Goal: Communication & Community: Participate in discussion

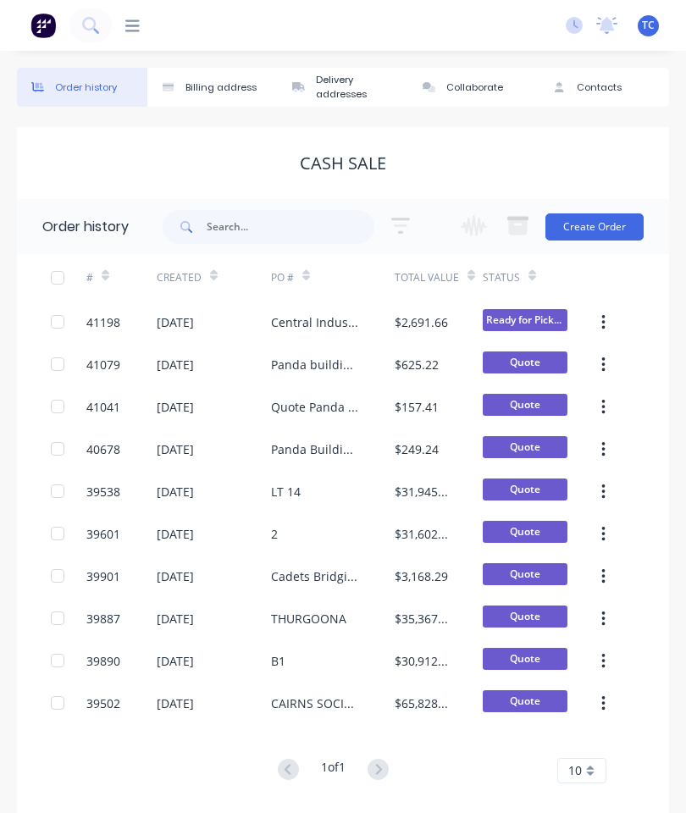
click at [124, 23] on div at bounding box center [126, 26] width 28 height 16
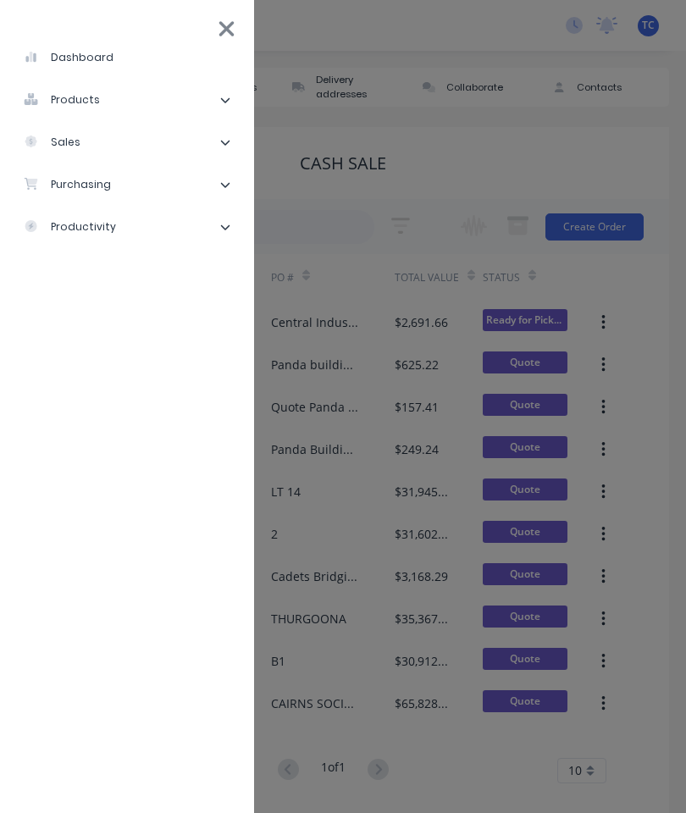
click at [124, 146] on li "sales" at bounding box center [127, 142] width 227 height 42
click at [142, 188] on li "Sales Orders" at bounding box center [134, 185] width 214 height 42
click at [96, 186] on div "Sales Orders" at bounding box center [85, 184] width 97 height 15
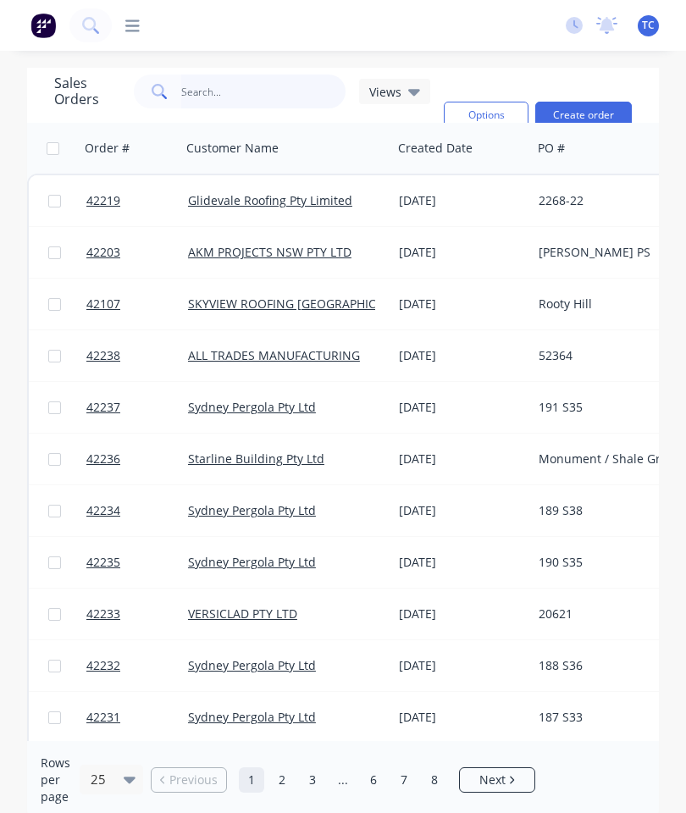
click at [250, 91] on input "text" at bounding box center [263, 92] width 165 height 34
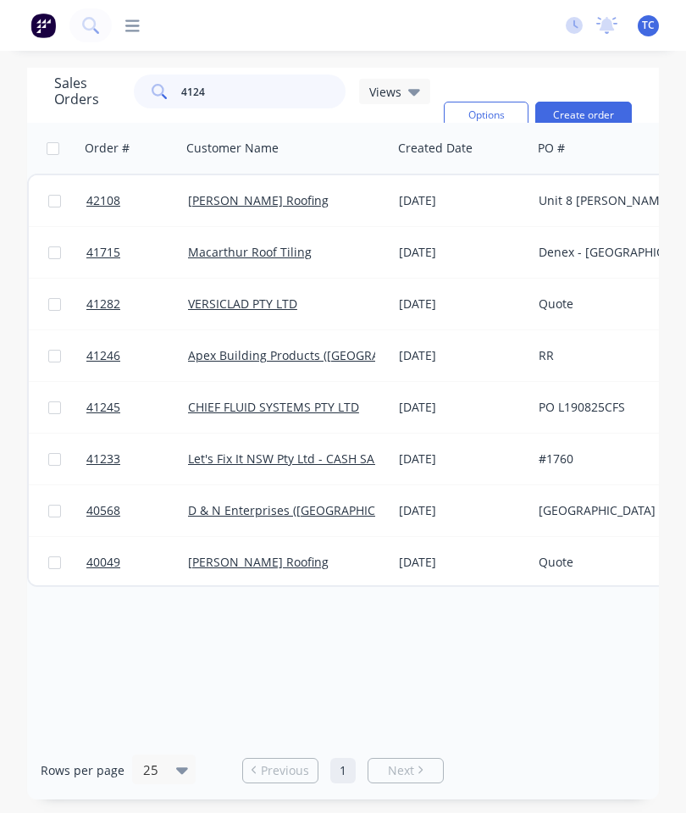
type input "41245"
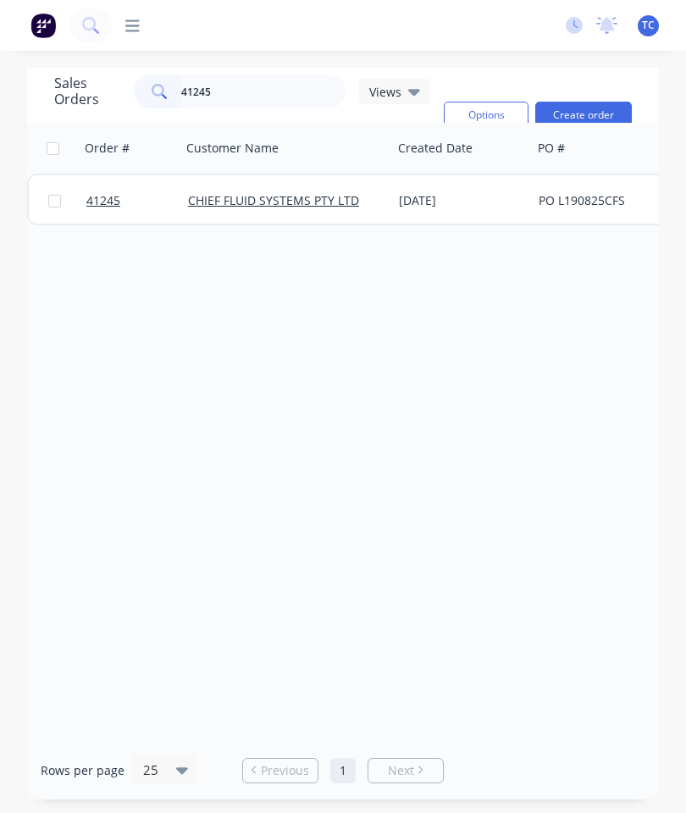
click at [109, 197] on span "41245" at bounding box center [103, 200] width 34 height 17
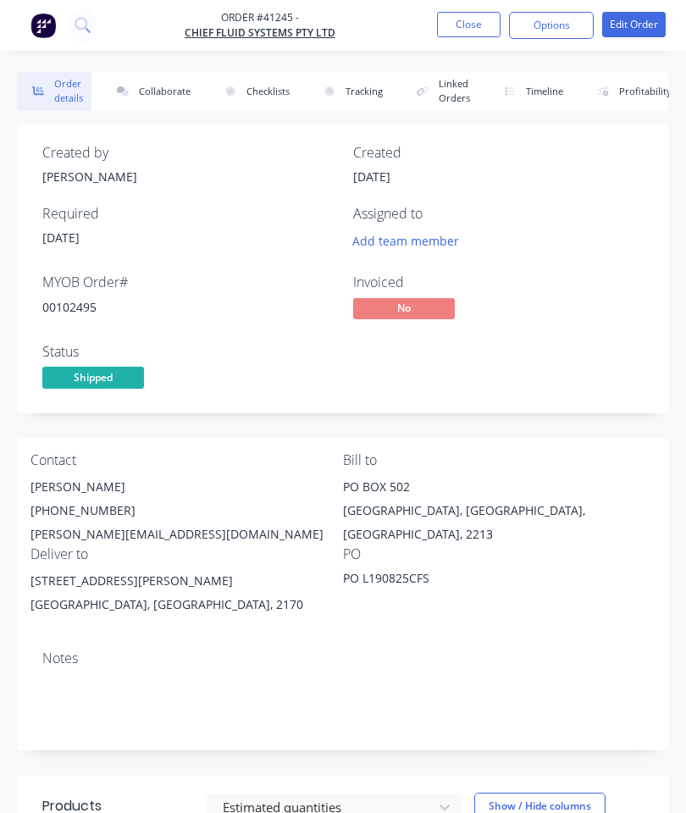
click at [161, 83] on button "Collaborate" at bounding box center [150, 91] width 97 height 39
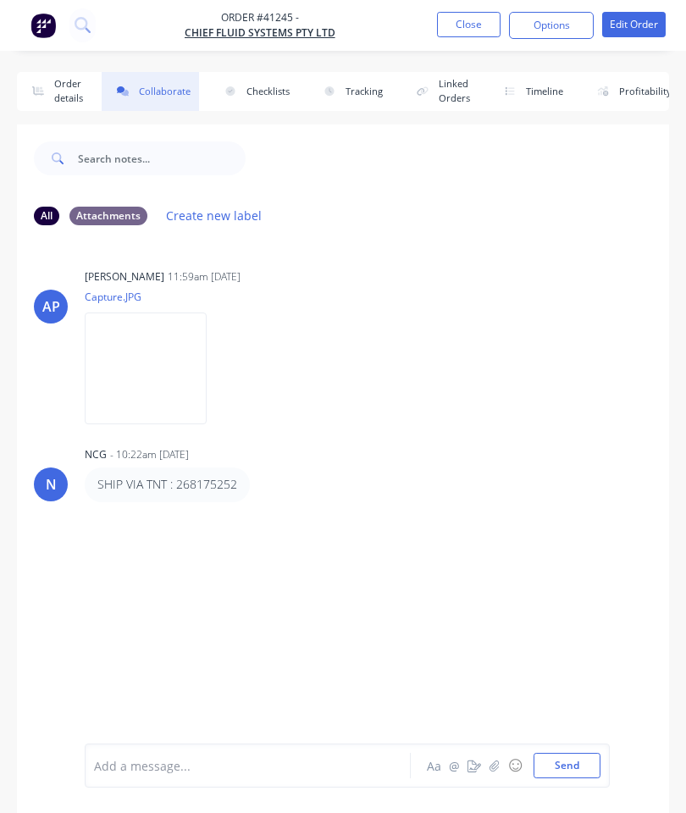
click at [493, 765] on icon "button" at bounding box center [495, 766] width 10 height 12
click at [558, 746] on div at bounding box center [347, 710] width 507 height 86
click at [567, 748] on div at bounding box center [347, 710] width 507 height 86
click at [547, 748] on div at bounding box center [347, 710] width 507 height 86
click at [577, 755] on button "Send" at bounding box center [567, 765] width 67 height 25
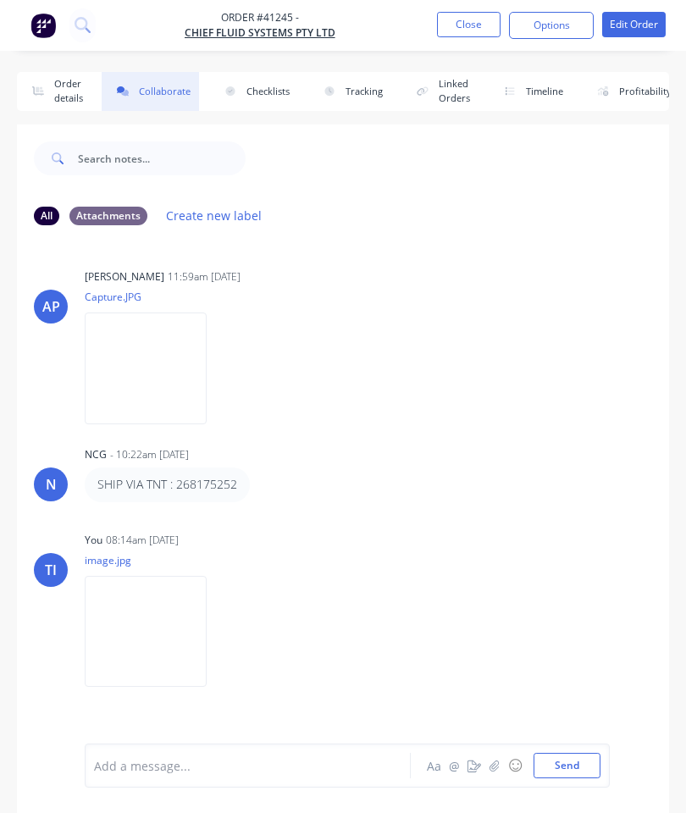
click at [482, 31] on button "Close" at bounding box center [469, 24] width 64 height 25
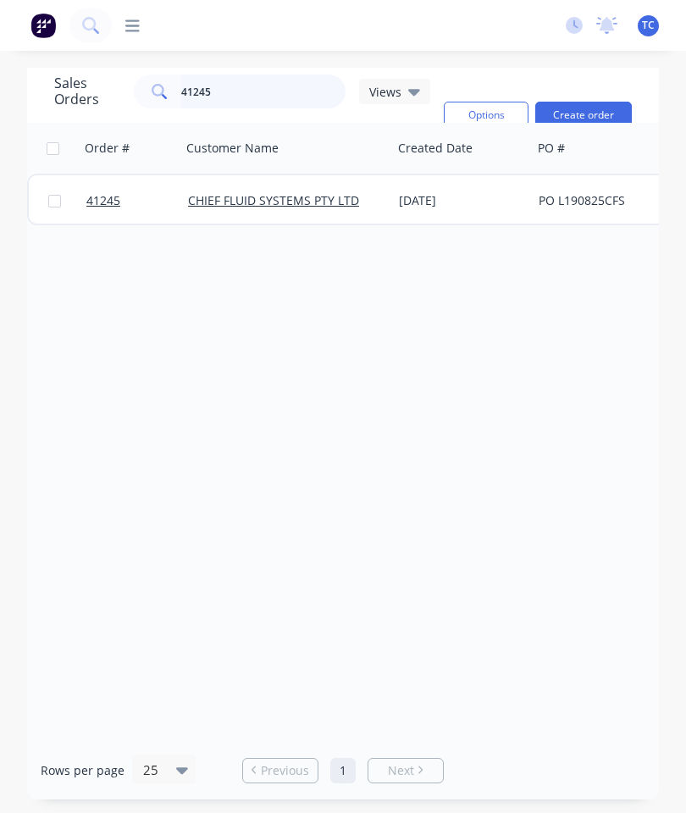
click at [252, 104] on input "41245" at bounding box center [263, 92] width 165 height 34
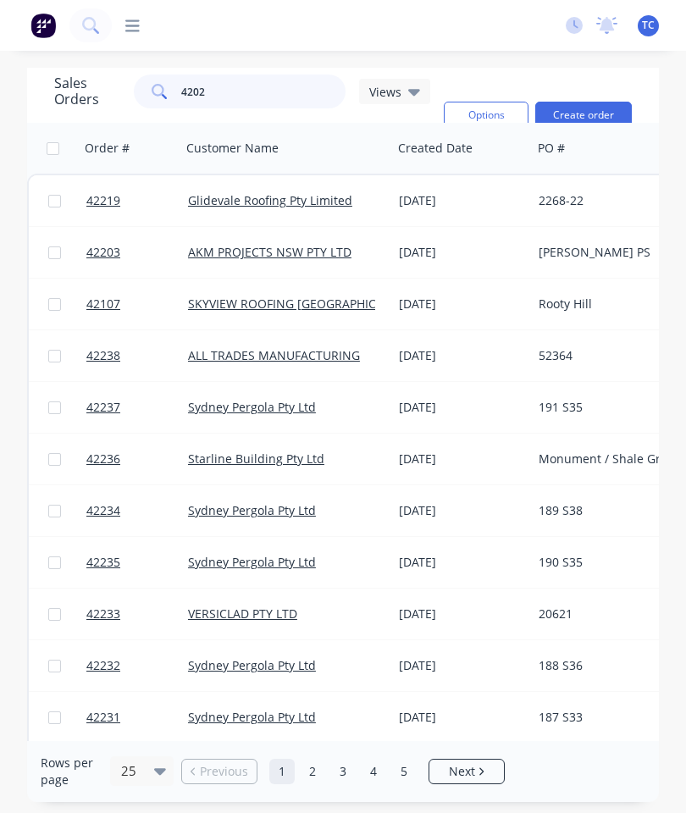
type input "42024"
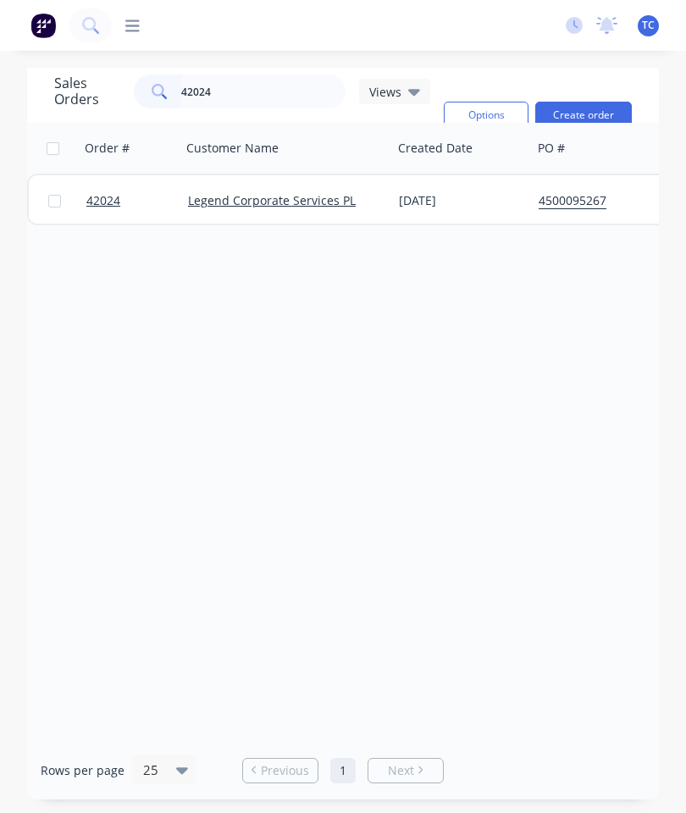
click at [113, 197] on span "42024" at bounding box center [103, 200] width 34 height 17
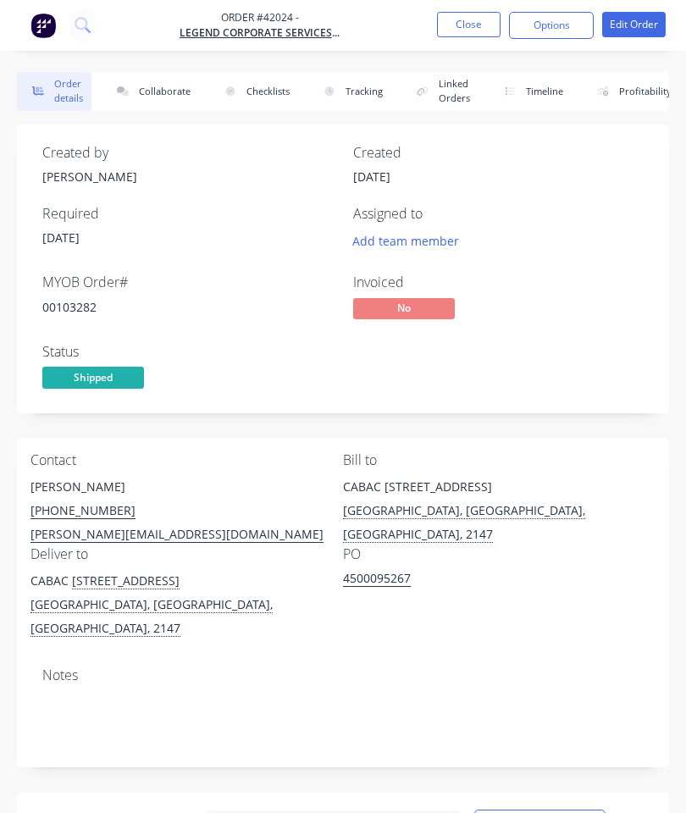
click at [160, 86] on button "Collaborate" at bounding box center [150, 91] width 97 height 39
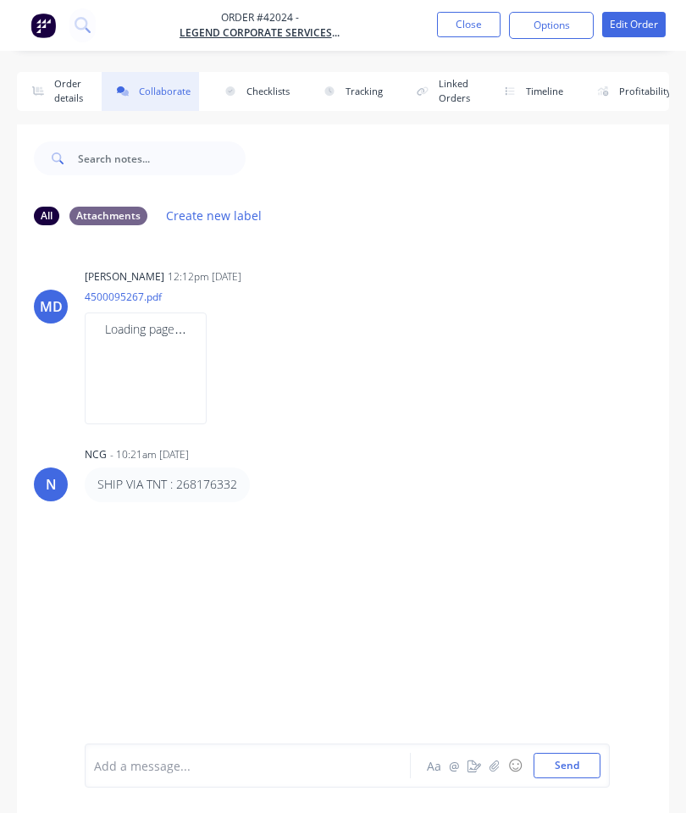
click at [492, 763] on icon "button" at bounding box center [495, 766] width 10 height 12
click at [566, 775] on button "Send" at bounding box center [567, 765] width 67 height 25
click at [470, 25] on button "Close" at bounding box center [469, 24] width 64 height 25
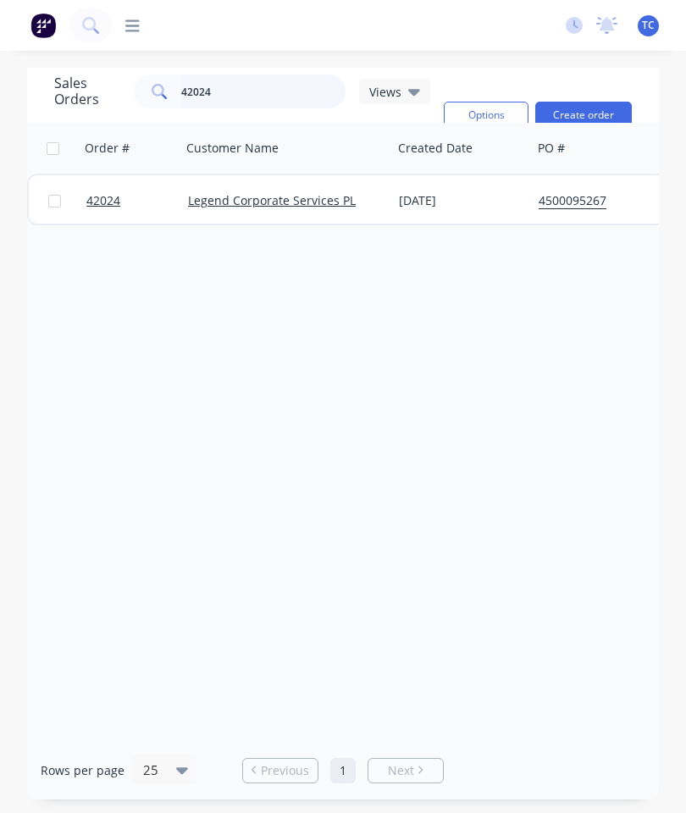
click at [278, 90] on input "42024" at bounding box center [263, 92] width 165 height 34
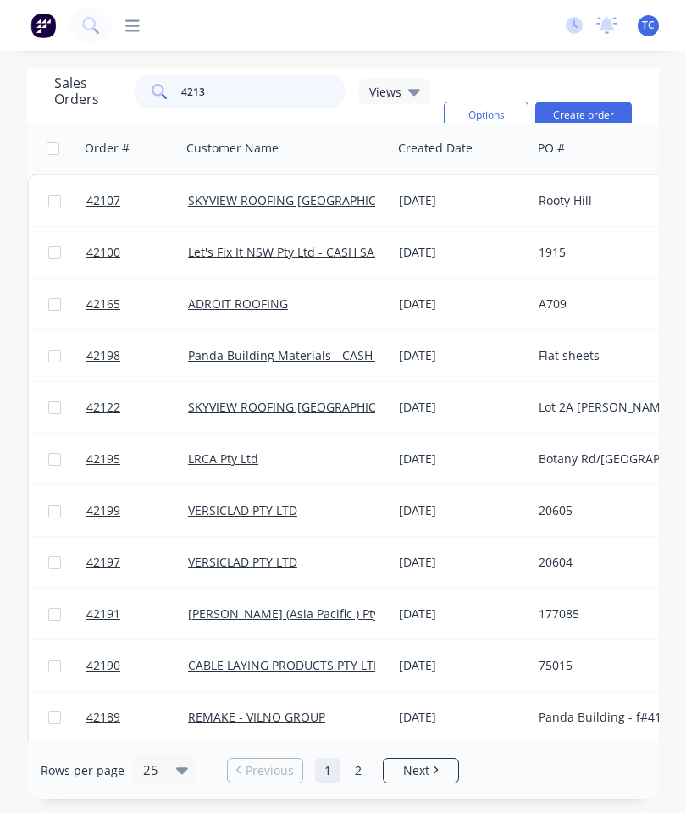
type input "42135"
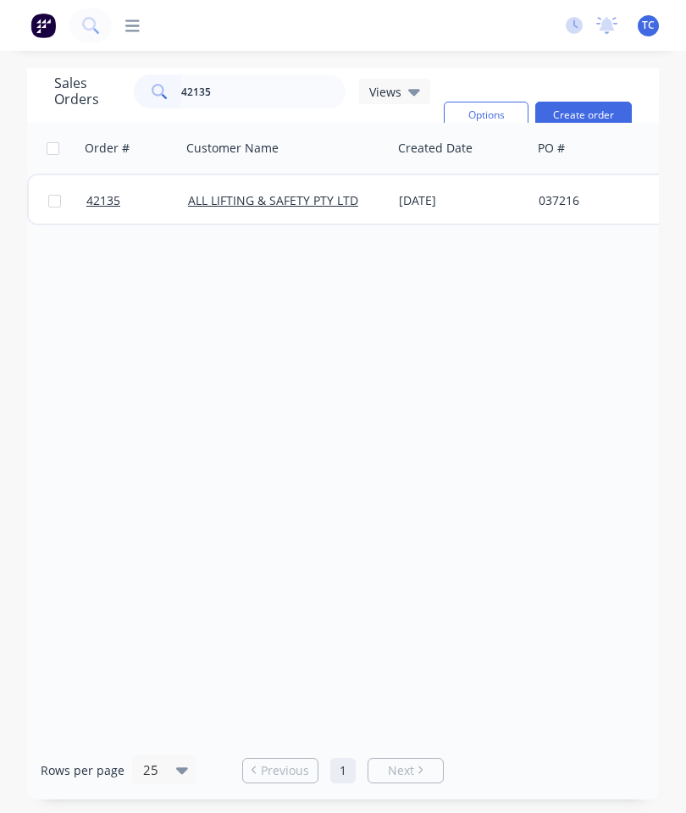
click at [107, 205] on span "42135" at bounding box center [103, 200] width 34 height 17
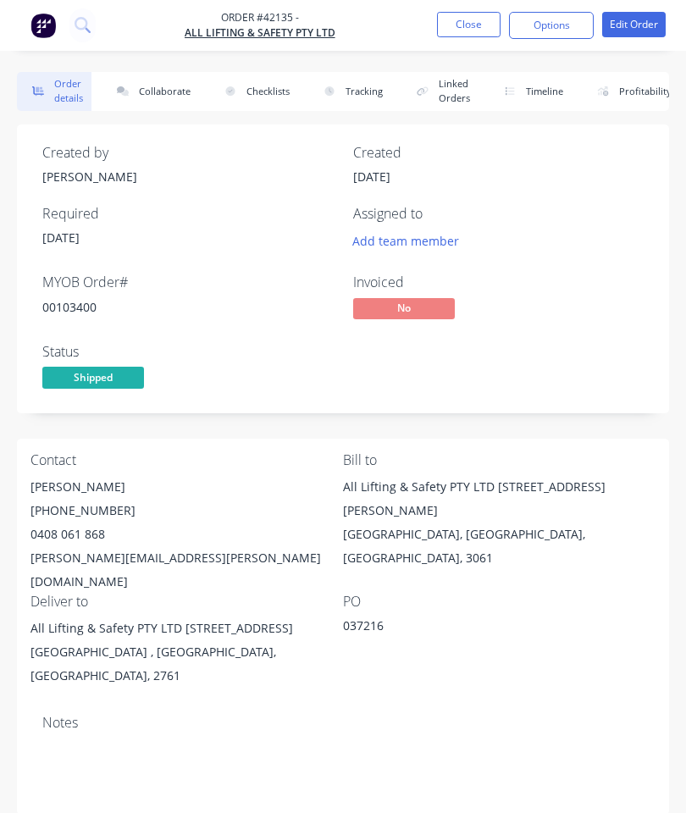
click at [175, 80] on button "Collaborate" at bounding box center [150, 91] width 97 height 39
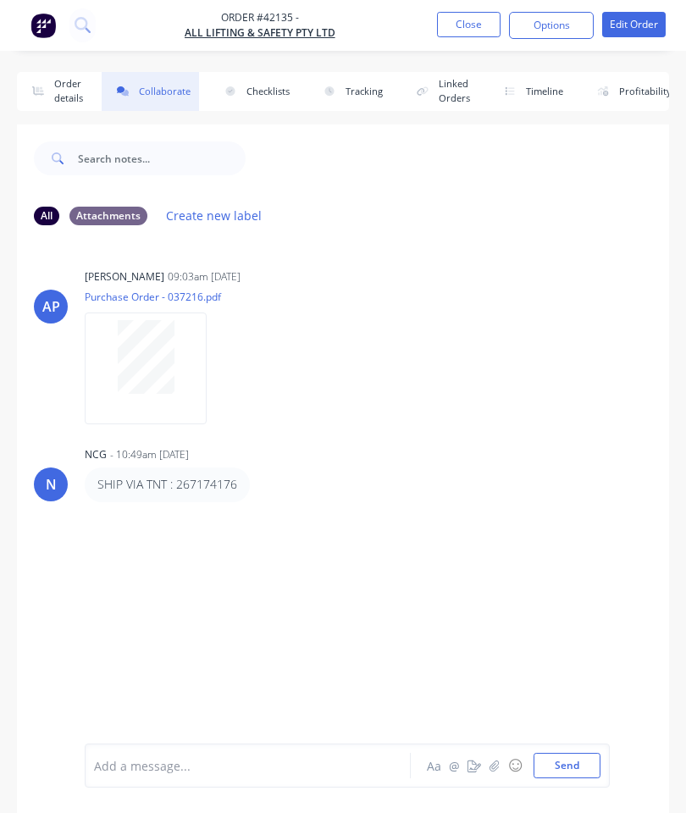
click at [494, 762] on icon "button" at bounding box center [495, 766] width 10 height 12
click at [564, 763] on button "Send" at bounding box center [567, 765] width 67 height 25
click at [486, 25] on button "Close" at bounding box center [469, 24] width 64 height 25
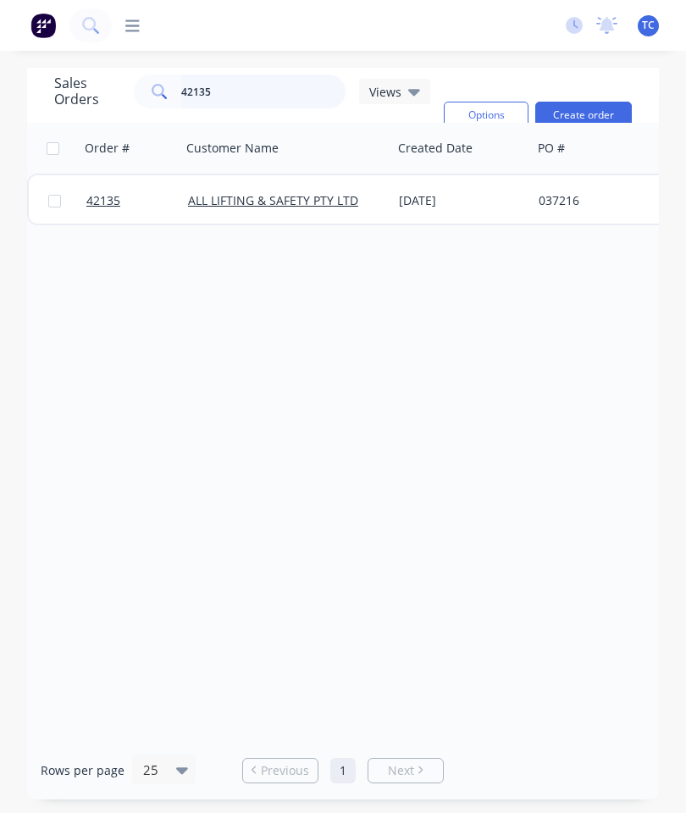
click at [253, 88] on input "42135" at bounding box center [263, 92] width 165 height 34
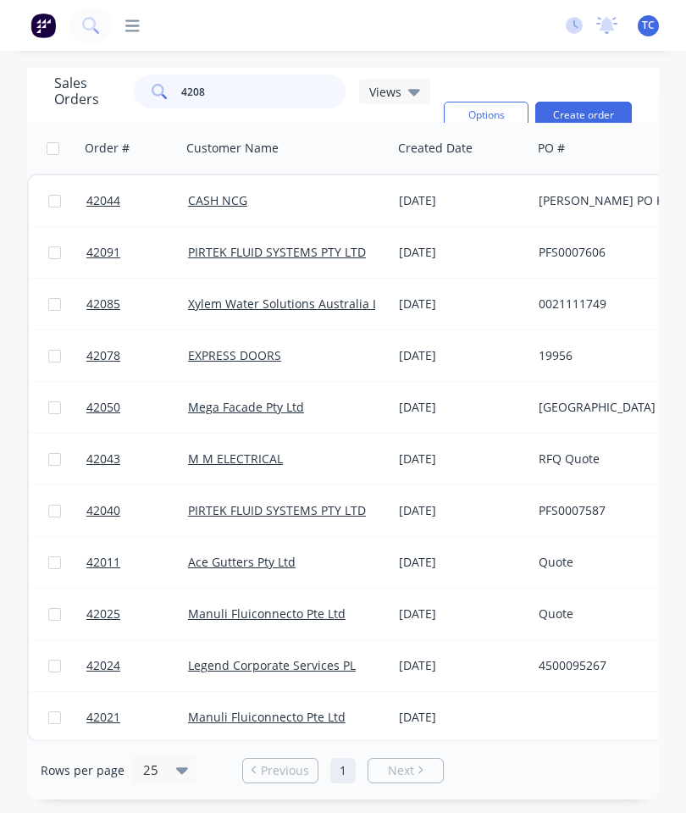
type input "42085"
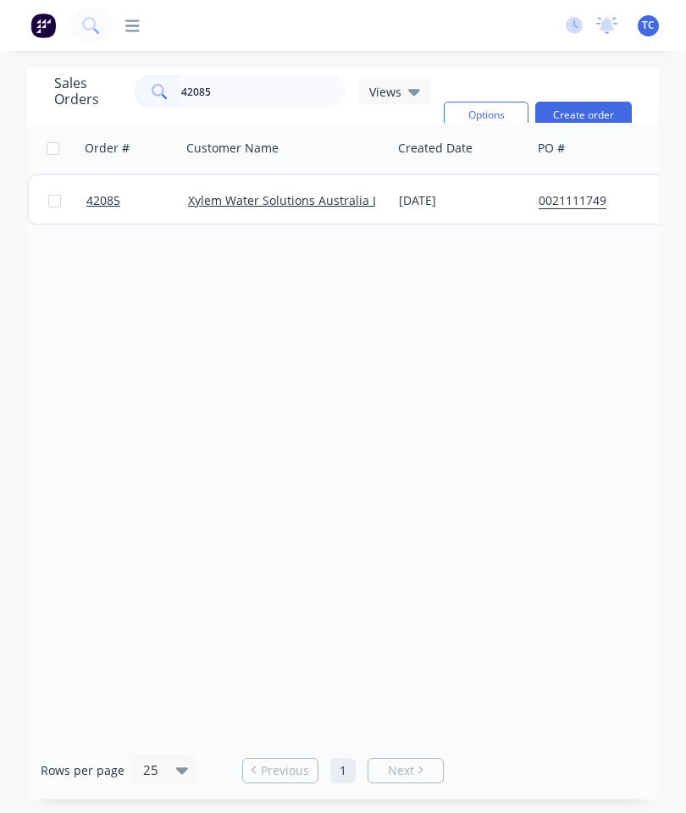
click at [95, 206] on span "42085" at bounding box center [103, 200] width 34 height 17
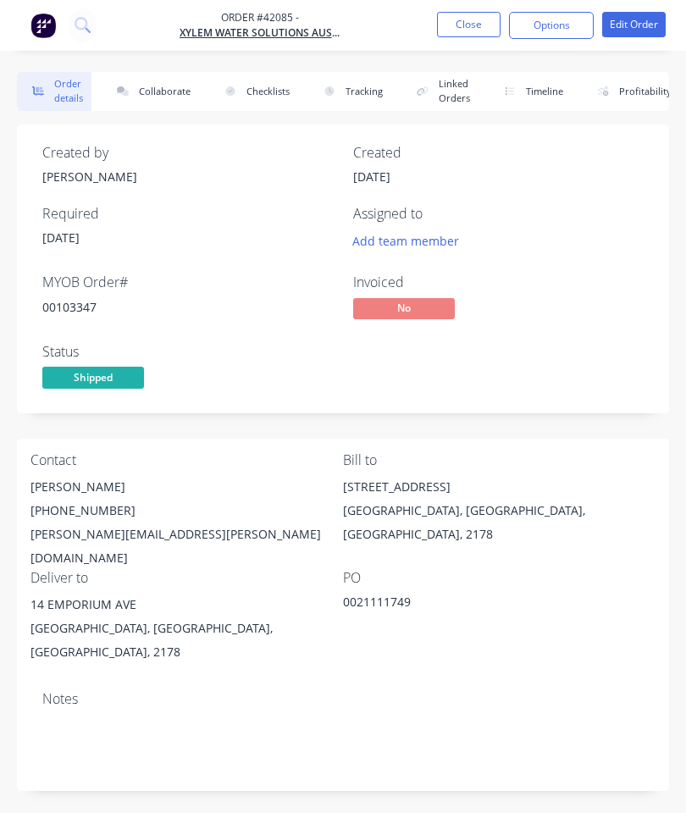
click at [175, 78] on button "Collaborate" at bounding box center [150, 91] width 97 height 39
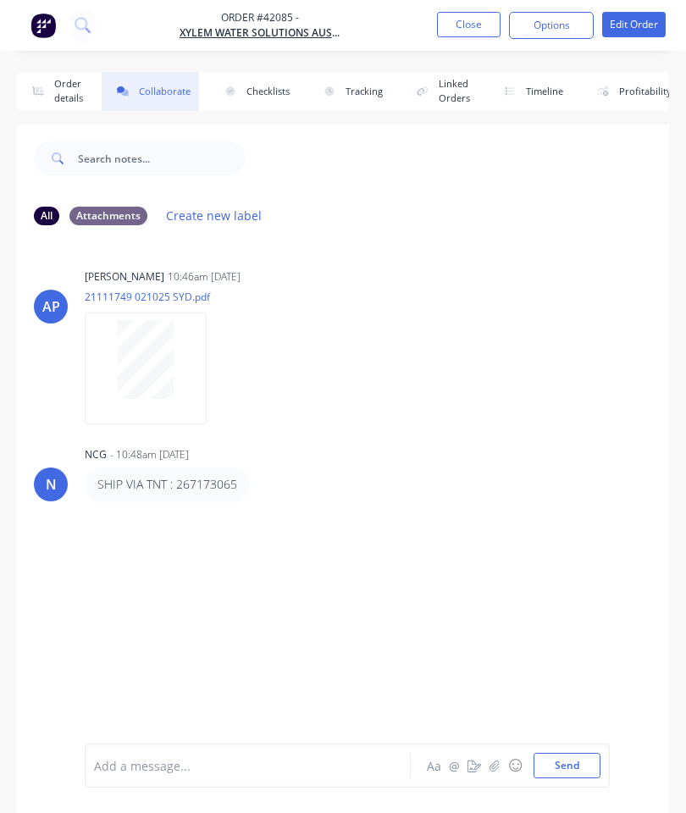
click at [490, 765] on button "button" at bounding box center [495, 766] width 20 height 20
click at [570, 763] on button "Send" at bounding box center [567, 765] width 67 height 25
click at [461, 29] on button "Close" at bounding box center [469, 24] width 64 height 25
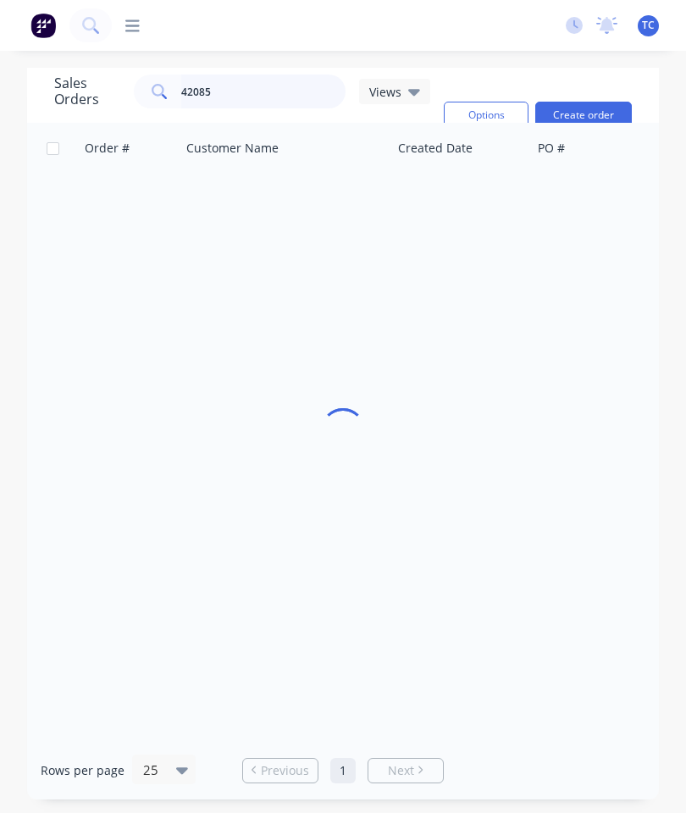
click at [290, 98] on input "42085" at bounding box center [263, 92] width 165 height 34
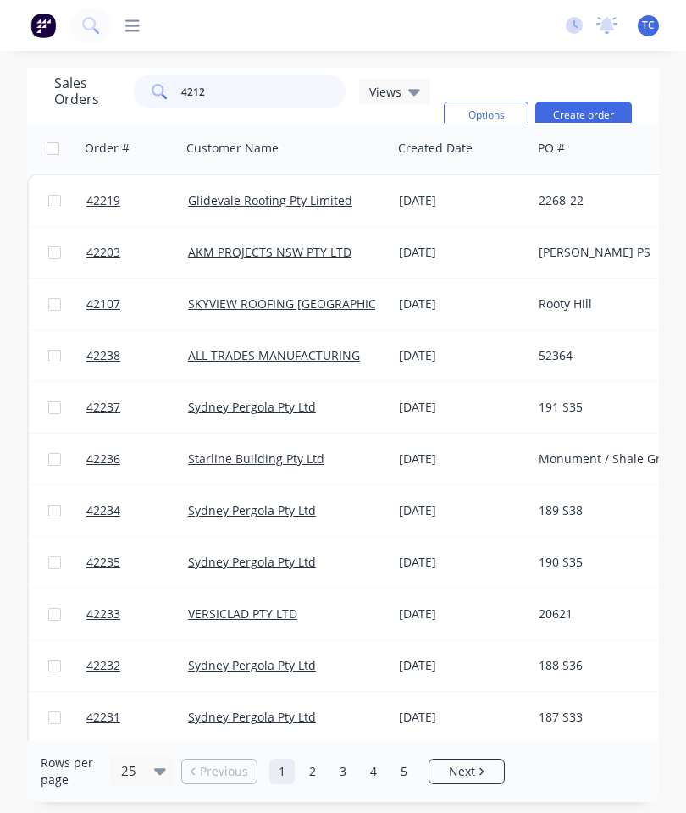
type input "42123"
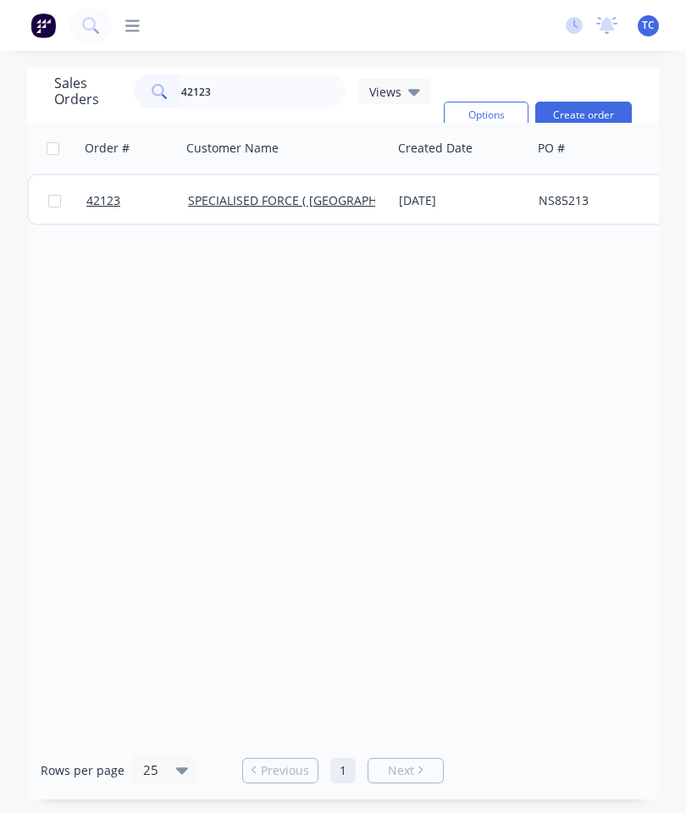
click at [92, 209] on link "42123" at bounding box center [137, 200] width 102 height 51
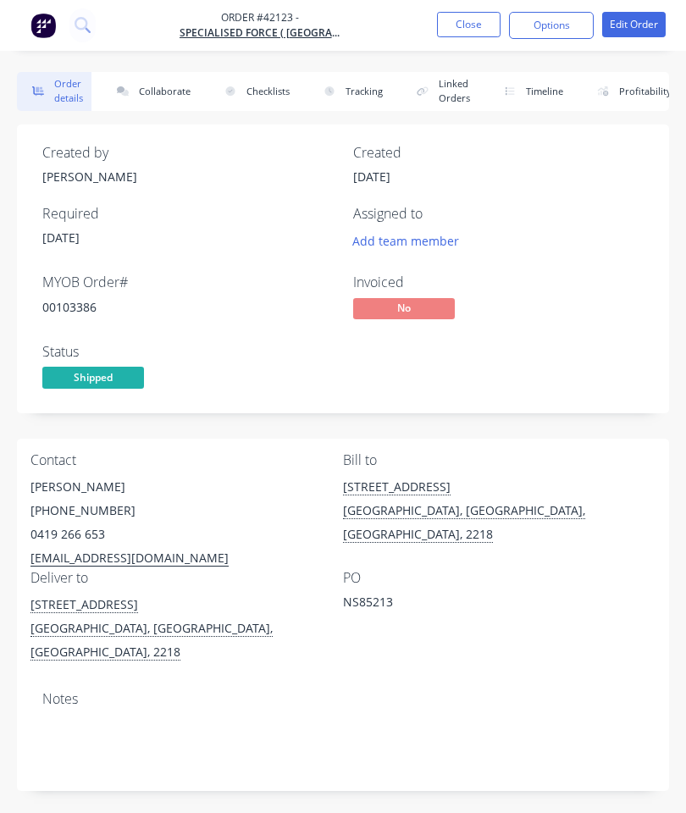
click at [175, 77] on button "Collaborate" at bounding box center [150, 91] width 97 height 39
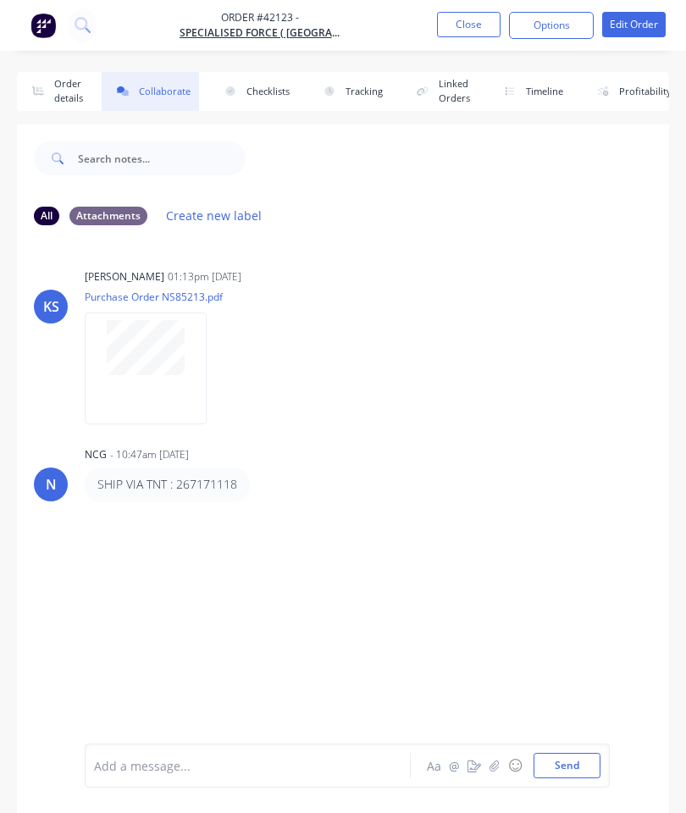
click at [500, 764] on icon "button" at bounding box center [495, 766] width 10 height 12
click at [565, 763] on button "Send" at bounding box center [567, 765] width 67 height 25
click at [464, 26] on button "Close" at bounding box center [469, 24] width 64 height 25
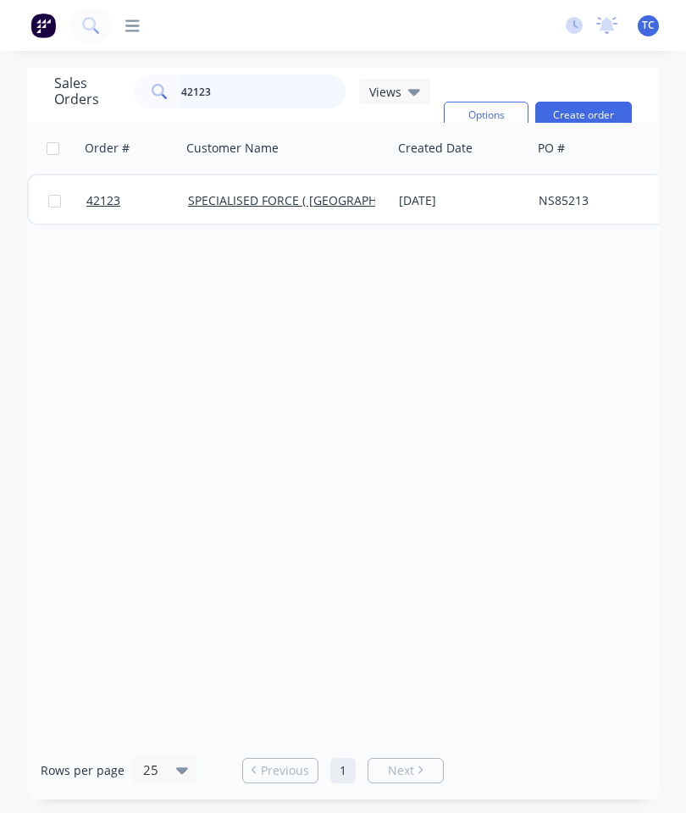
click at [273, 92] on input "42123" at bounding box center [263, 92] width 165 height 34
type input "42165"
click at [92, 205] on span "42165" at bounding box center [103, 200] width 34 height 17
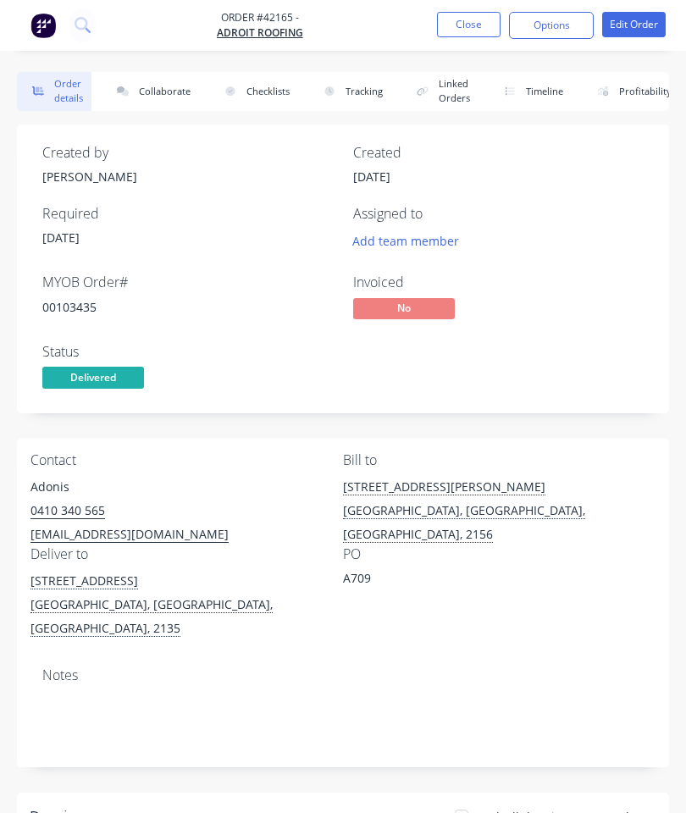
click at [160, 100] on button "Collaborate" at bounding box center [150, 91] width 97 height 39
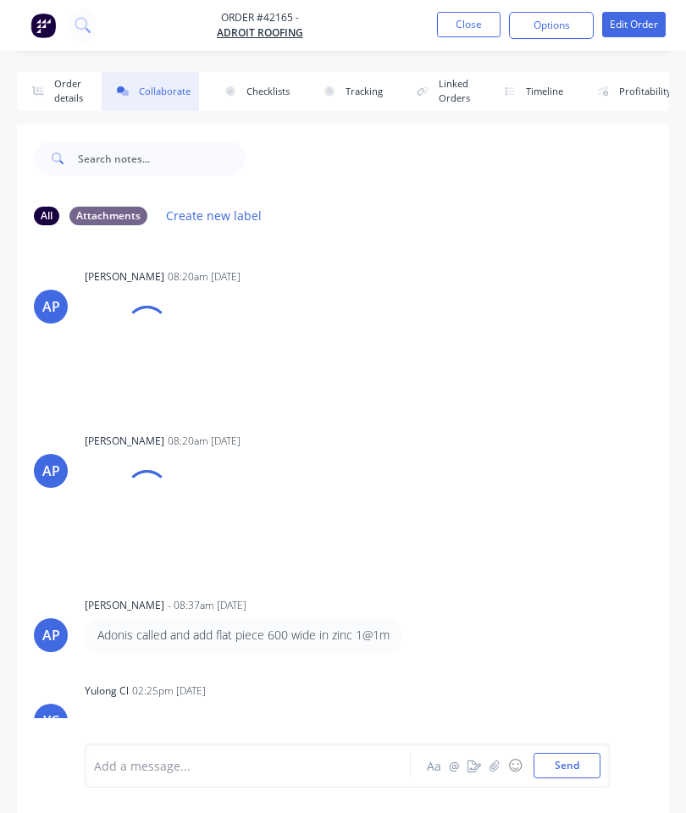
click at [493, 763] on icon "button" at bounding box center [495, 766] width 10 height 12
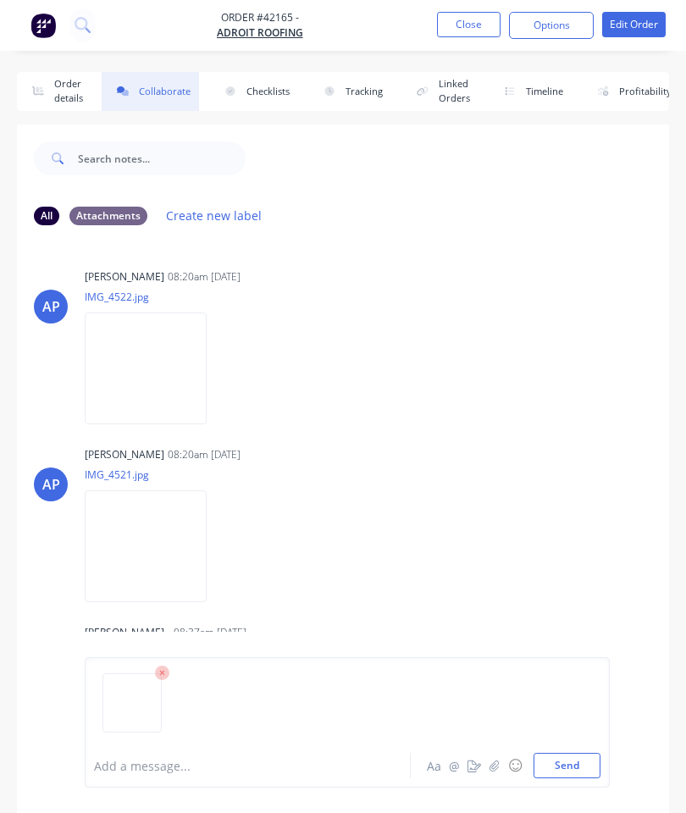
click at [563, 763] on button "Send" at bounding box center [567, 765] width 67 height 25
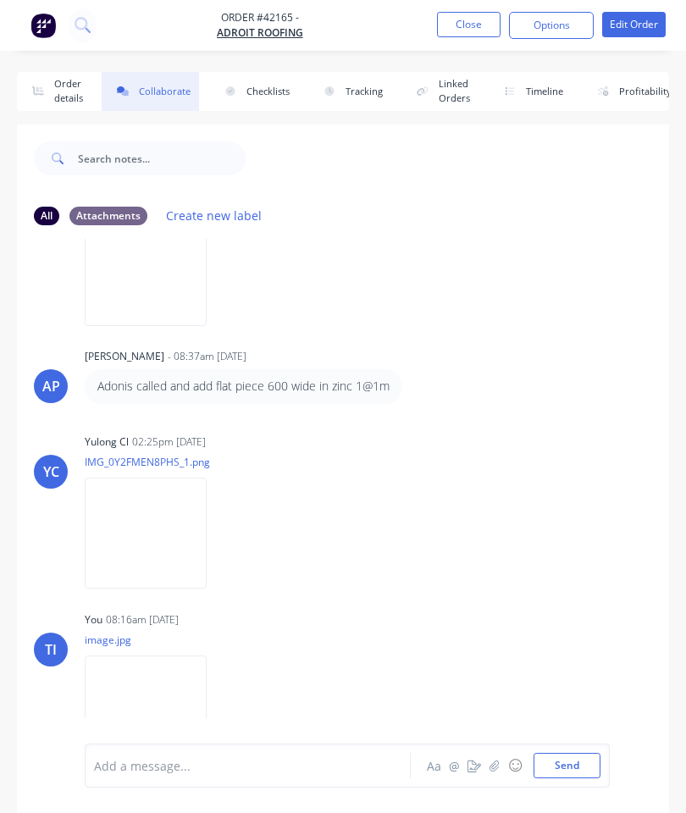
scroll to position [275, 0]
click at [454, 33] on button "Close" at bounding box center [469, 24] width 64 height 25
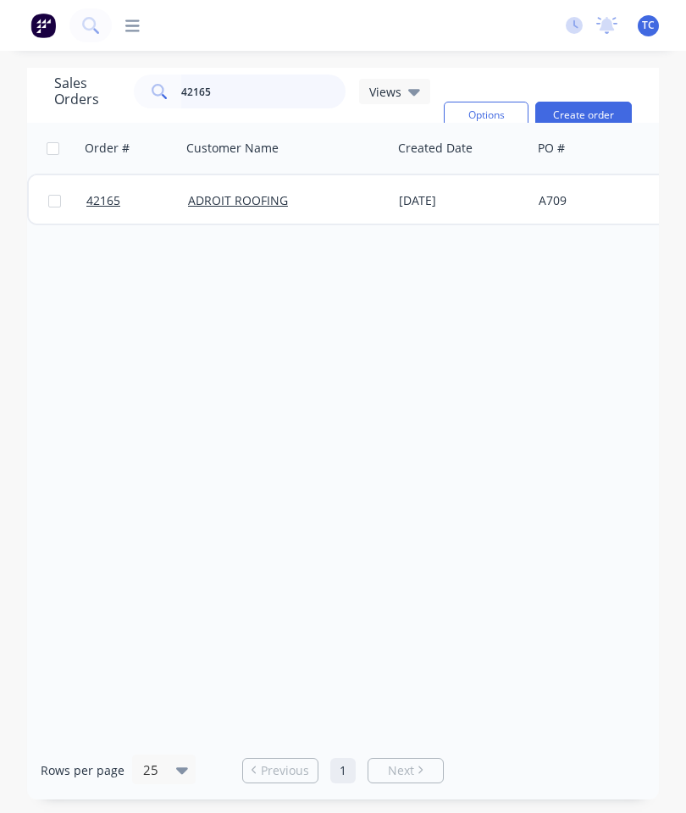
click at [264, 106] on input "42165" at bounding box center [263, 92] width 165 height 34
click at [278, 91] on input "42165" at bounding box center [263, 92] width 165 height 34
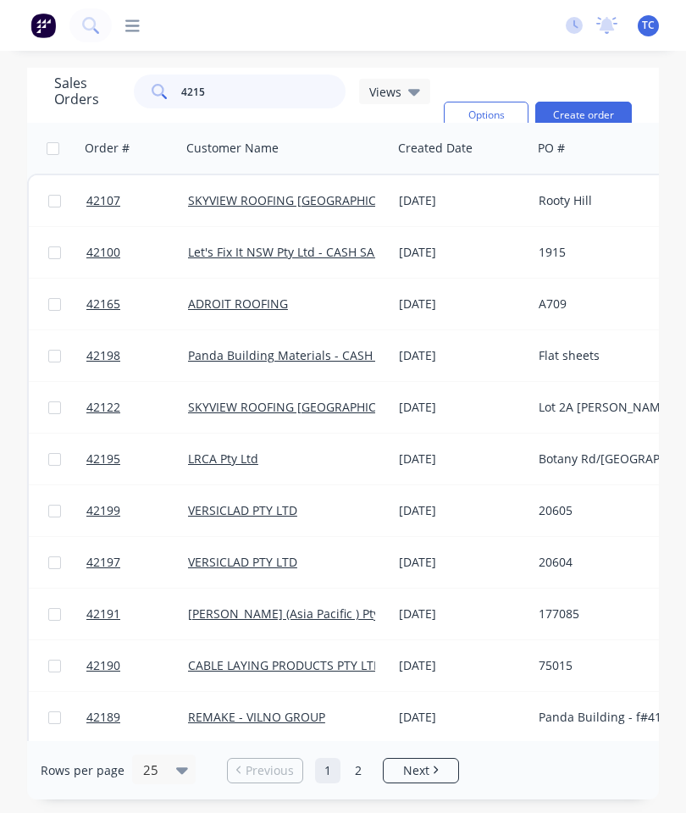
type input "42157"
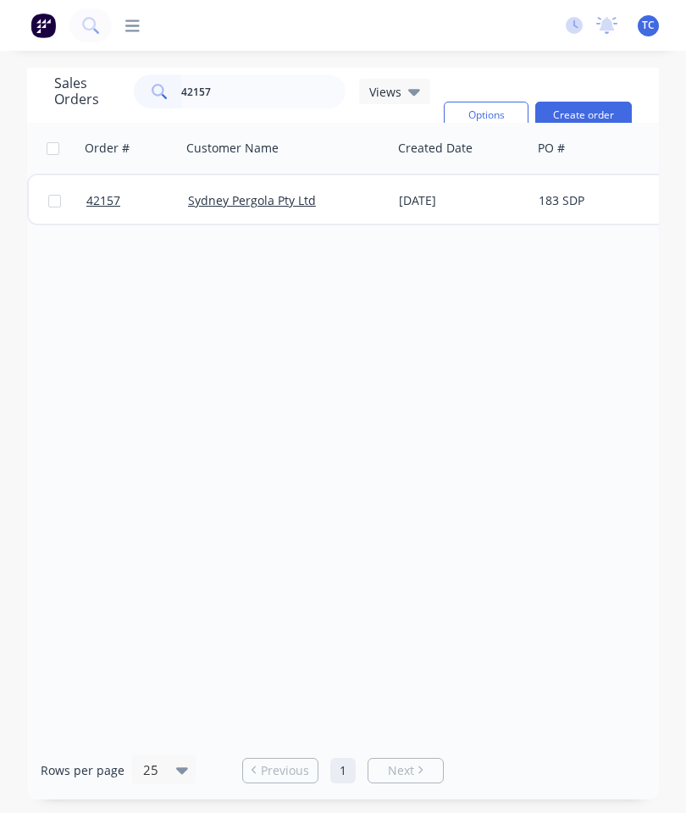
click at [108, 195] on span "42157" at bounding box center [103, 200] width 34 height 17
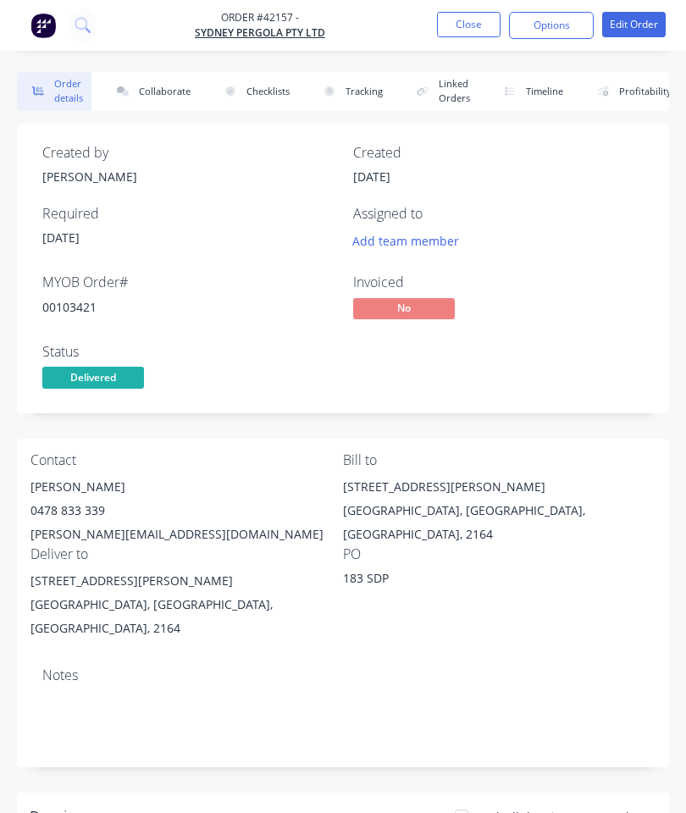
click at [166, 90] on button "Collaborate" at bounding box center [150, 91] width 97 height 39
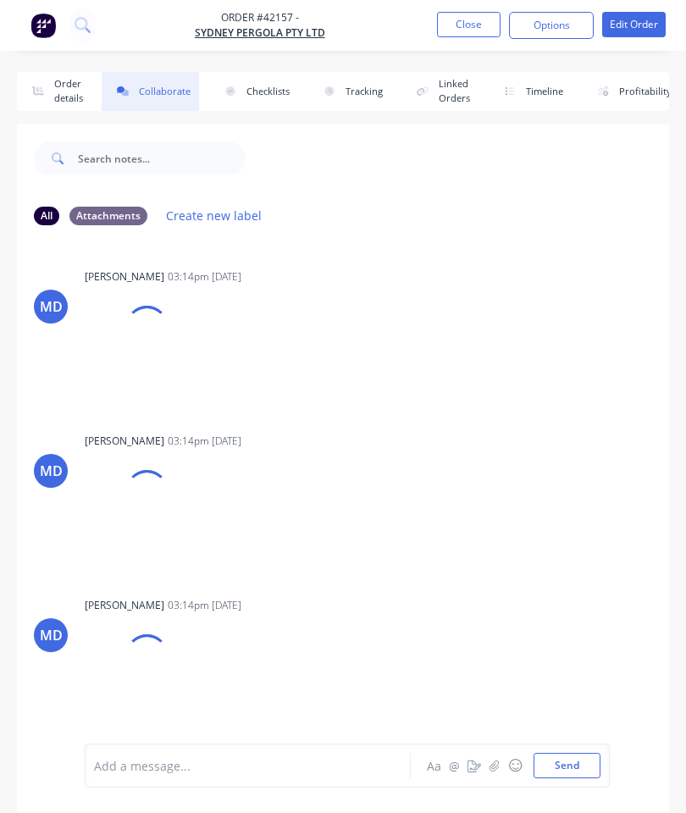
click at [498, 763] on icon "button" at bounding box center [495, 766] width 10 height 12
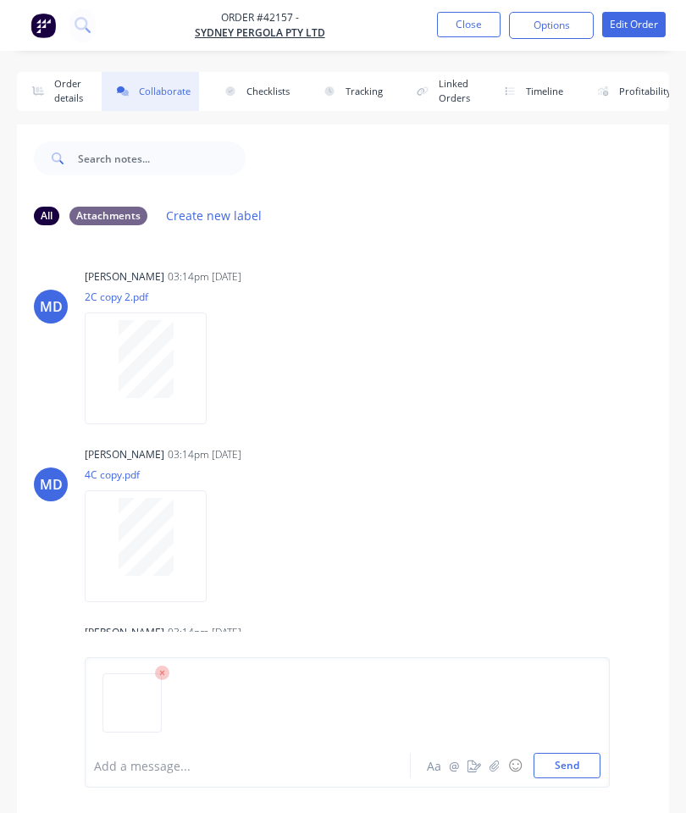
click at [563, 768] on button "Send" at bounding box center [567, 765] width 67 height 25
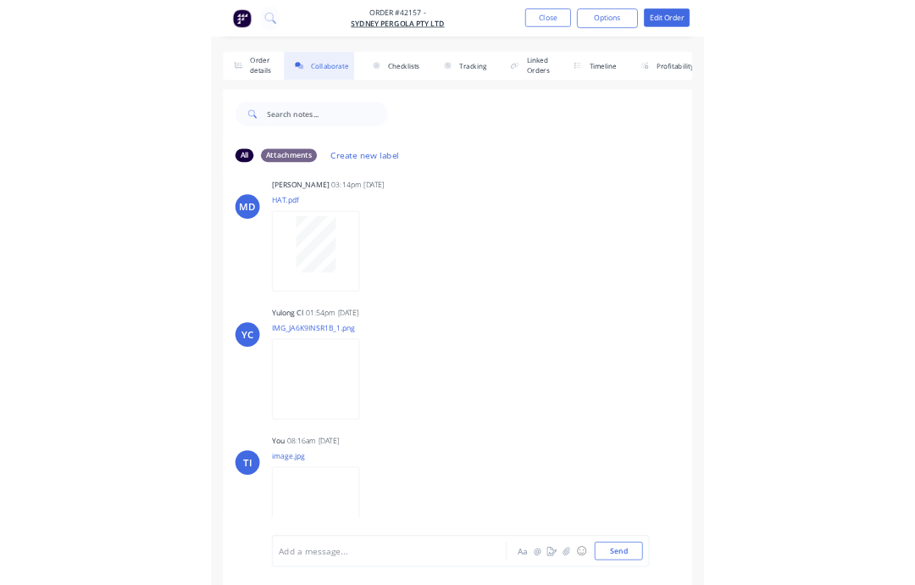
scroll to position [374, 0]
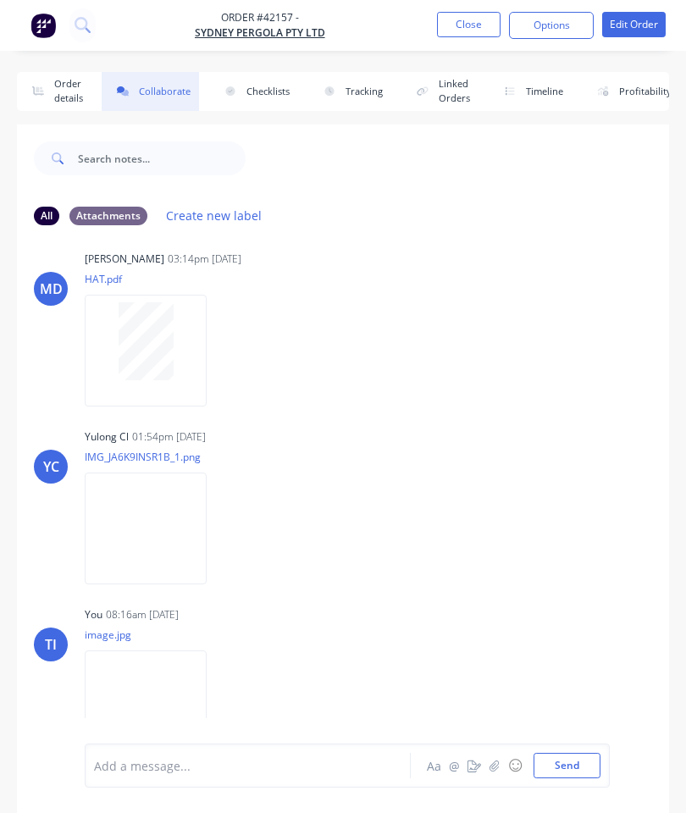
click at [473, 14] on button "Close" at bounding box center [469, 24] width 64 height 25
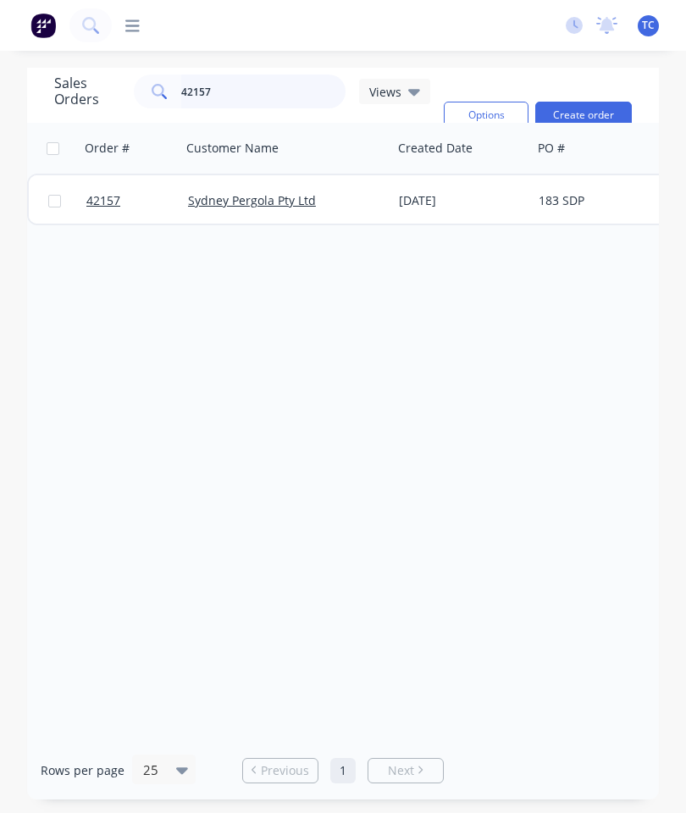
click at [266, 87] on input "42157" at bounding box center [263, 92] width 165 height 34
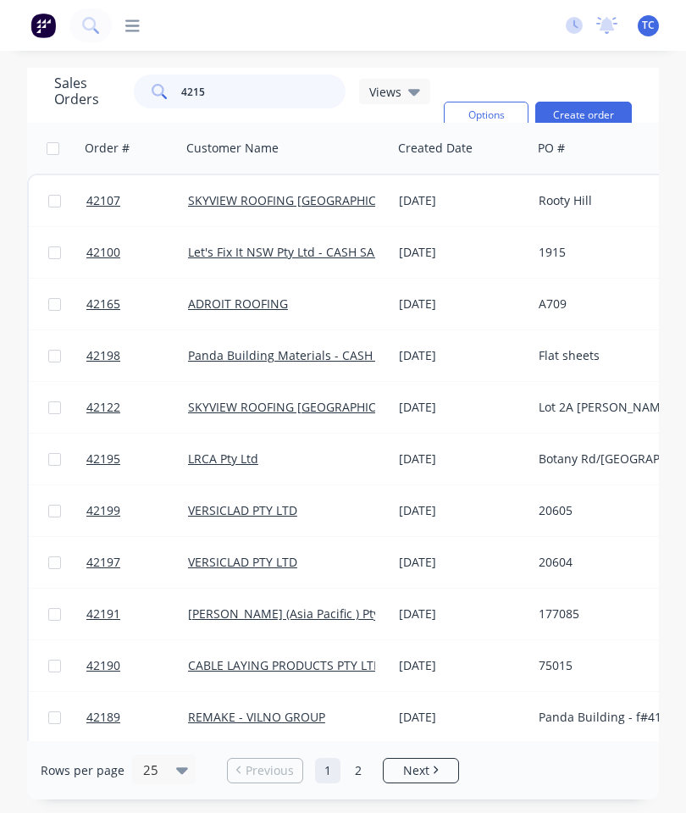
type input "42158"
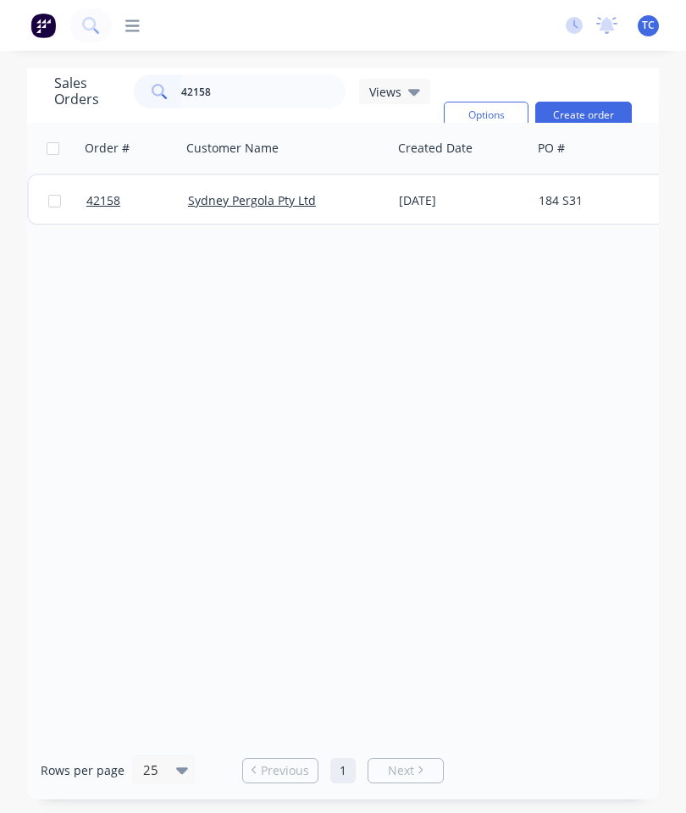
click at [106, 197] on span "42158" at bounding box center [103, 200] width 34 height 17
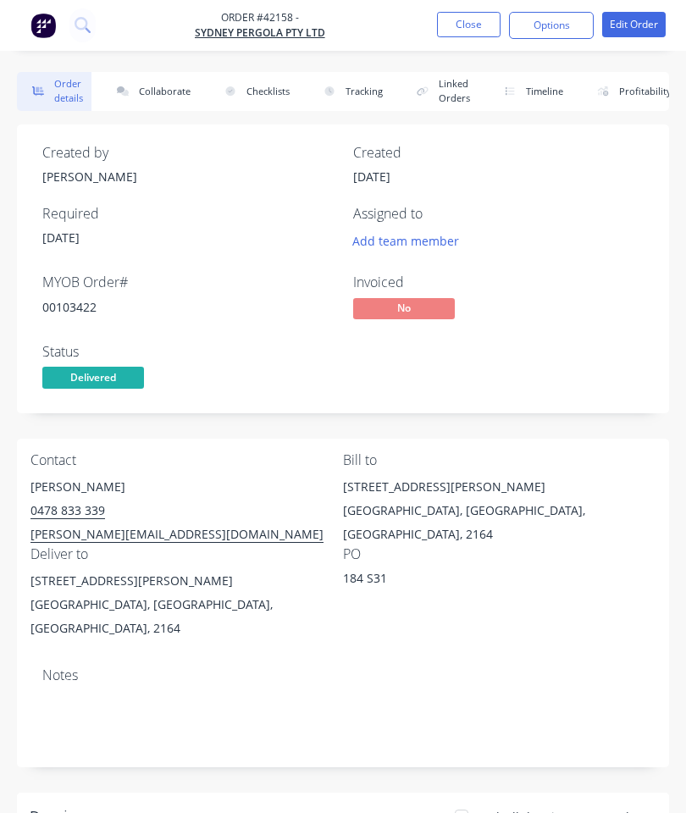
click at [150, 87] on button "Collaborate" at bounding box center [150, 91] width 97 height 39
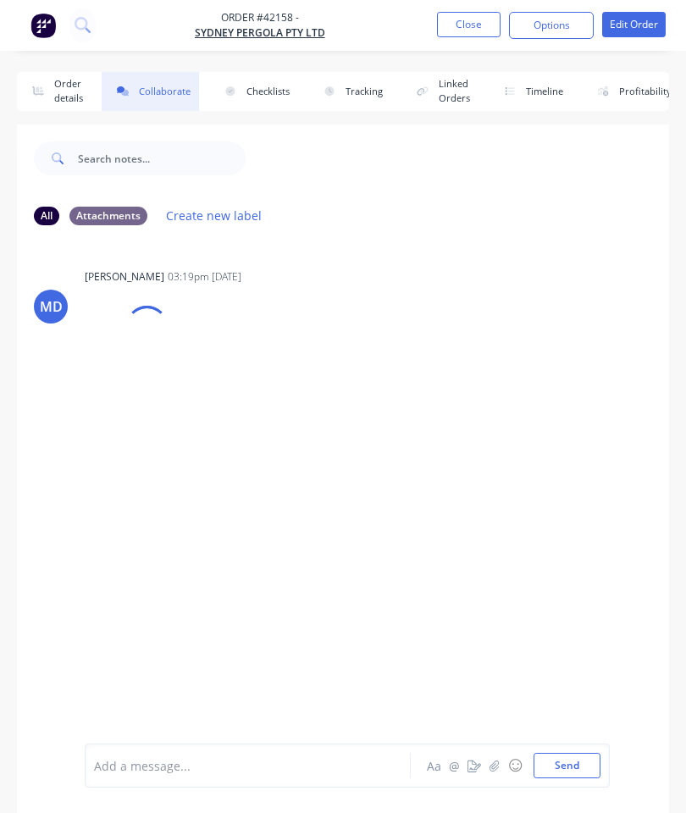
click at [491, 761] on icon "button" at bounding box center [495, 766] width 10 height 12
click at [571, 758] on button "Send" at bounding box center [567, 765] width 67 height 25
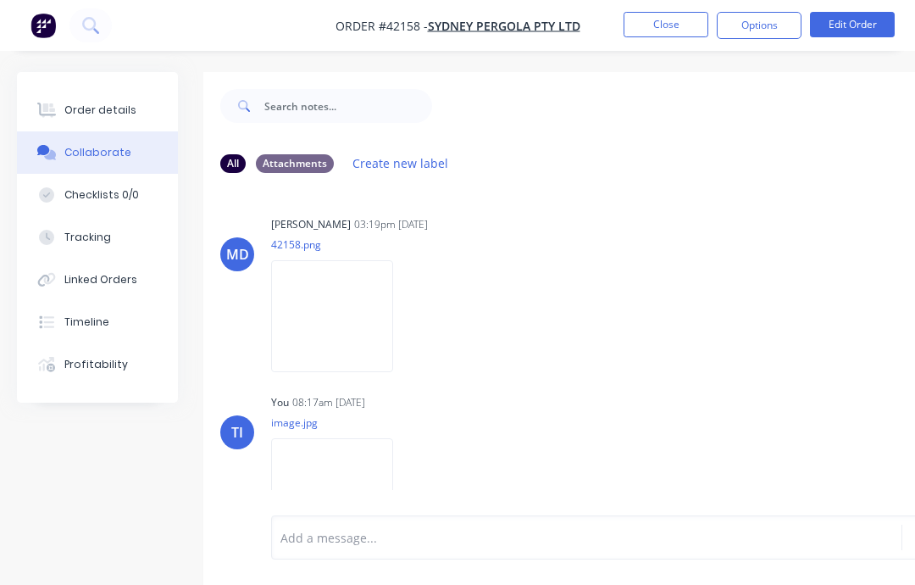
scroll to position [93, 0]
